Goal: Information Seeking & Learning: Learn about a topic

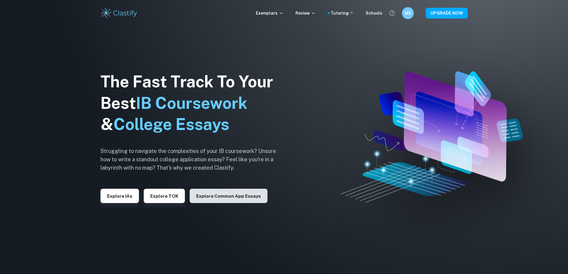
click at [212, 199] on button "Explore Common App essays" at bounding box center [229, 196] width 78 height 14
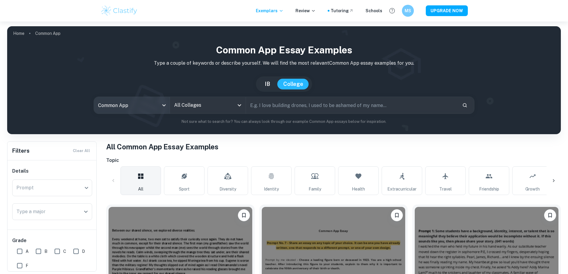
drag, startPoint x: 269, startPoint y: 80, endPoint x: 167, endPoint y: 105, distance: 105.1
click at [269, 80] on button "IB" at bounding box center [267, 84] width 17 height 11
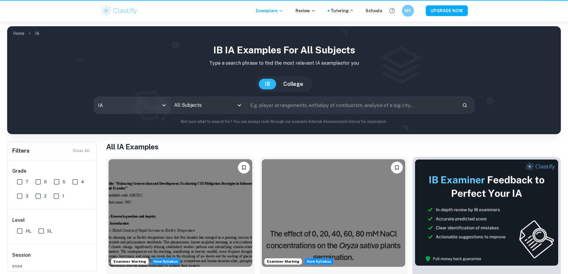
click at [139, 106] on body "We value your privacy We use cookies to enhance your browsing experience, serve…" at bounding box center [284, 158] width 568 height 274
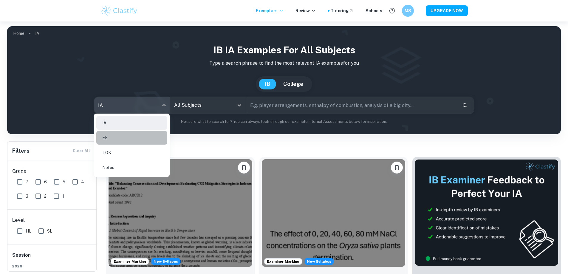
click at [132, 140] on li "EE" at bounding box center [131, 138] width 71 height 14
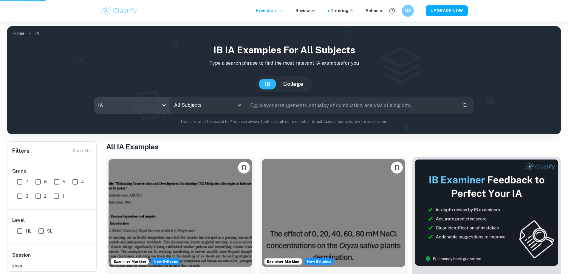
type input "ee"
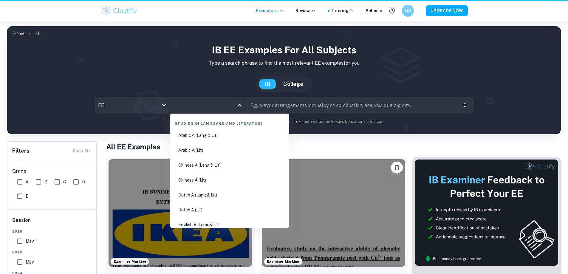
click at [190, 109] on input "All Subjects" at bounding box center [203, 105] width 61 height 11
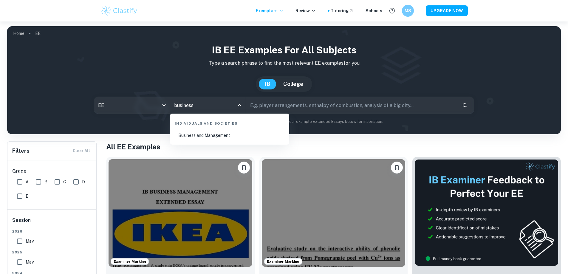
click at [198, 134] on li "Business and Management" at bounding box center [229, 135] width 114 height 14
type input "Business and Management"
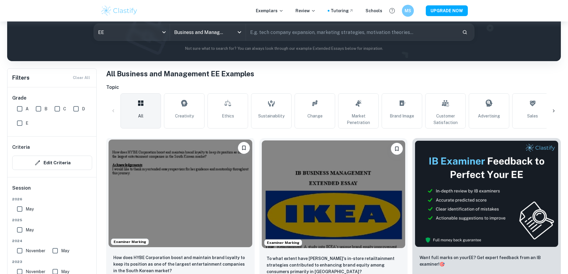
scroll to position [80, 0]
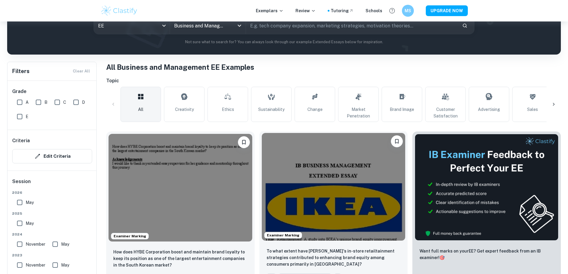
drag, startPoint x: 243, startPoint y: 182, endPoint x: 272, endPoint y: 167, distance: 32.5
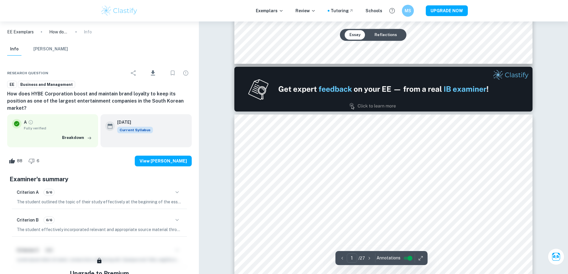
type input "2"
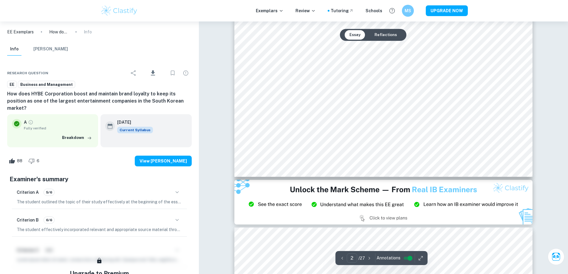
scroll to position [755, 0]
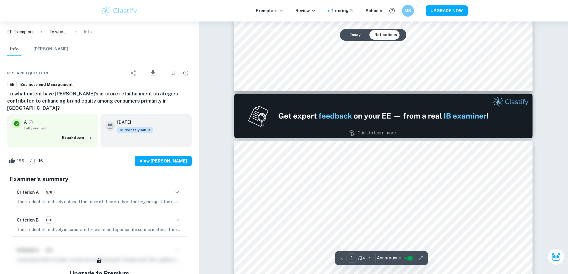
type input "2"
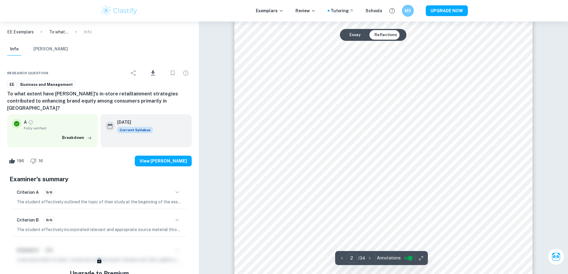
scroll to position [556, 0]
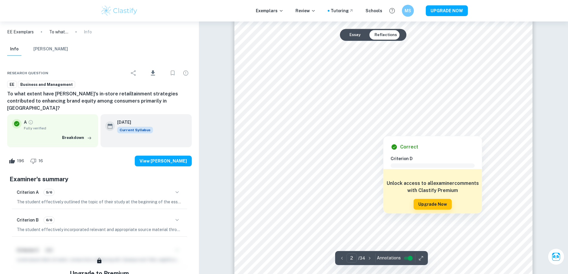
drag, startPoint x: 333, startPoint y: 132, endPoint x: 333, endPoint y: 138, distance: 5.7
click at [333, 132] on div at bounding box center [383, 130] width 226 height 9
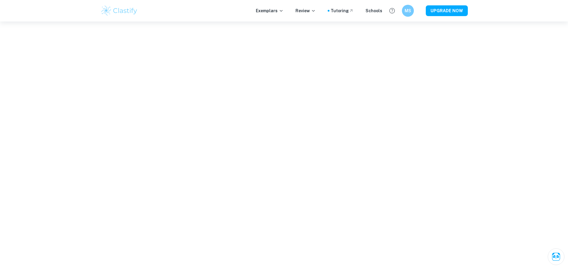
scroll to position [496, 0]
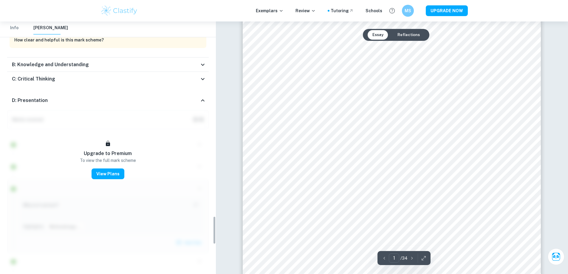
type input "2"
